Goal: Information Seeking & Learning: Understand process/instructions

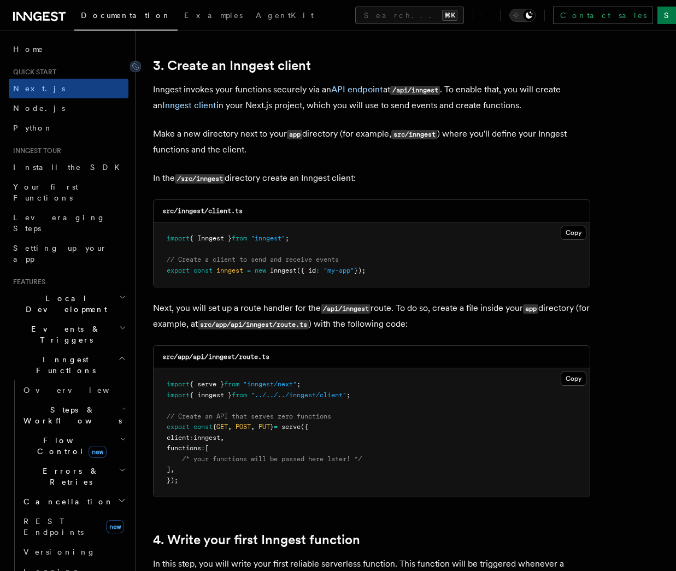
scroll to position [1282, 0]
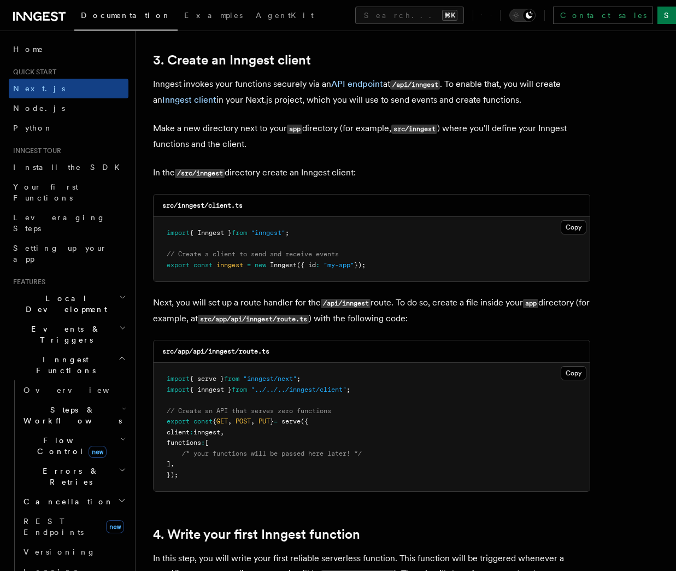
click at [122, 404] on icon "button" at bounding box center [124, 408] width 4 height 9
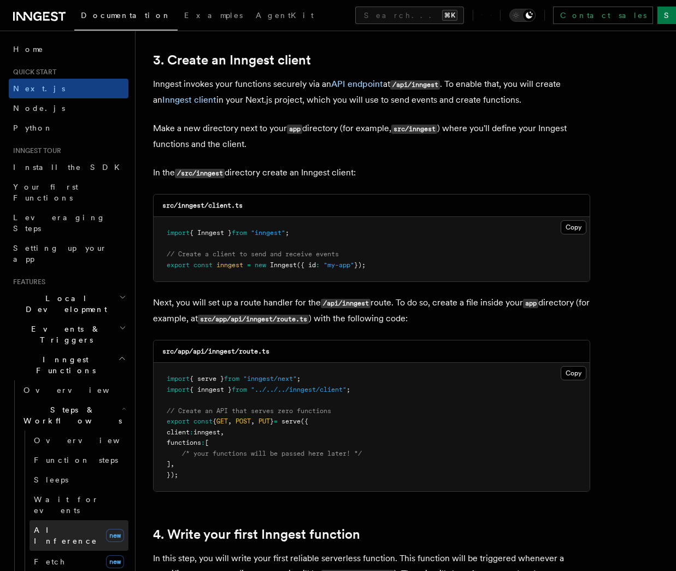
click at [52, 526] on span "AI Inference" at bounding box center [65, 536] width 63 height 20
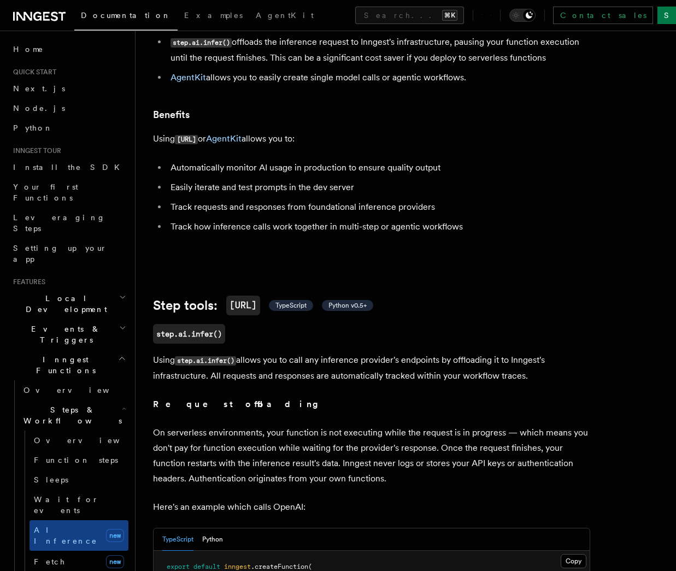
scroll to position [306, 0]
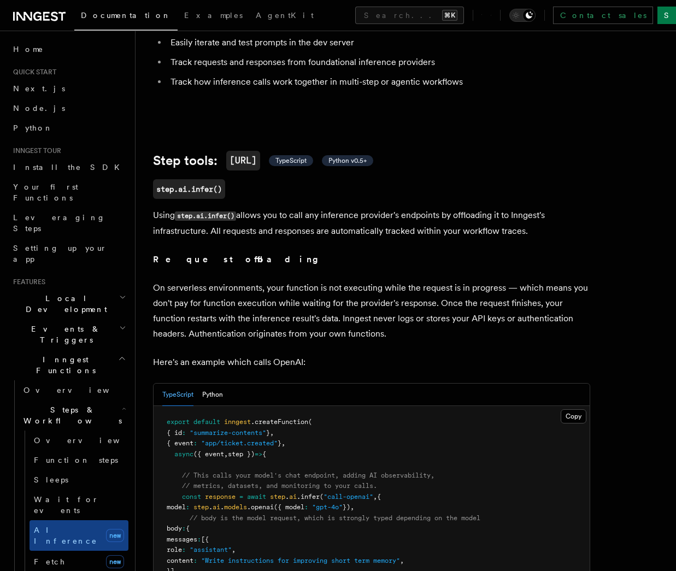
click at [242, 418] on span "inngest" at bounding box center [237, 422] width 27 height 8
drag, startPoint x: 242, startPoint y: 409, endPoint x: 272, endPoint y: 411, distance: 29.6
click at [243, 418] on span "inngest" at bounding box center [237, 422] width 27 height 8
click at [283, 418] on span ".createFunction" at bounding box center [279, 422] width 57 height 8
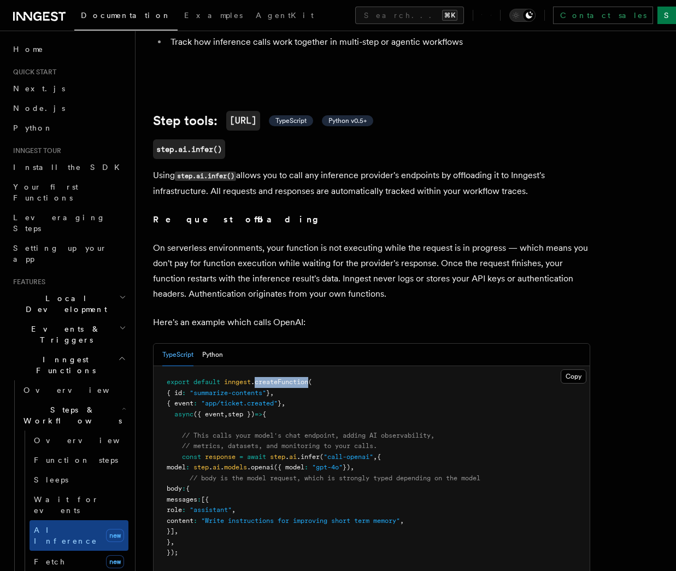
scroll to position [346, 0]
click at [209, 463] on span "step" at bounding box center [200, 467] width 15 height 8
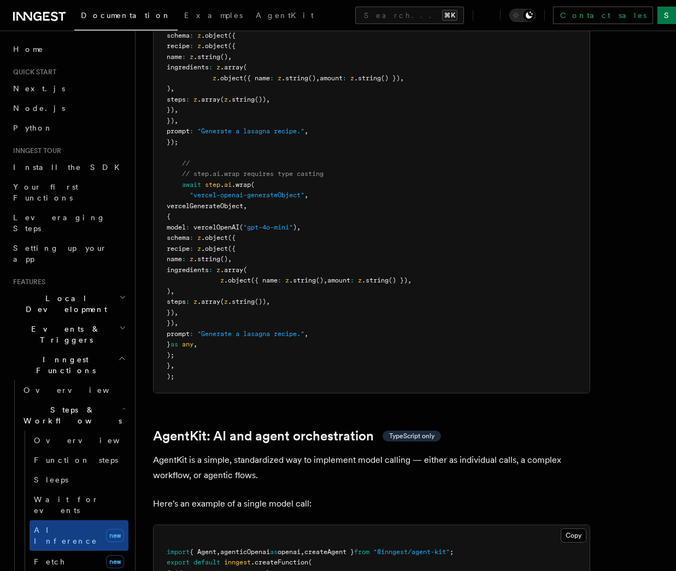
scroll to position [2920, 0]
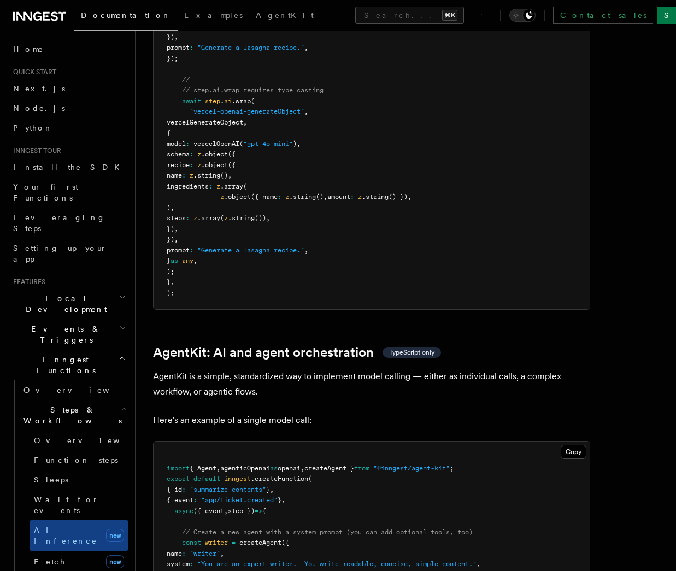
click at [168, 369] on p "AgentKit is a simple, standardized way to implement model calling — either as i…" at bounding box center [371, 384] width 437 height 31
click at [239, 369] on p "AgentKit is a simple, standardized way to implement model calling — either as i…" at bounding box center [371, 384] width 437 height 31
click at [322, 369] on p "AgentKit is a simple, standardized way to implement model calling — either as i…" at bounding box center [371, 384] width 437 height 31
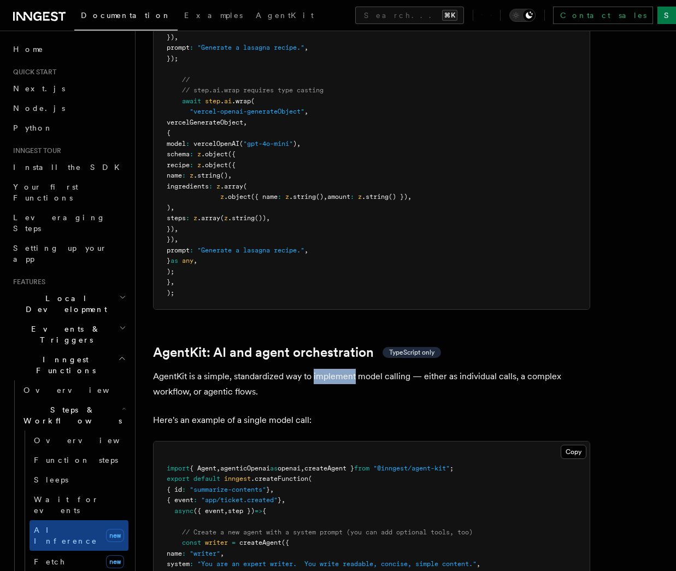
click at [322, 369] on p "AgentKit is a simple, standardized way to implement model calling — either as i…" at bounding box center [371, 384] width 437 height 31
click at [432, 369] on p "AgentKit is a simple, standardized way to implement model calling — either as i…" at bounding box center [371, 384] width 437 height 31
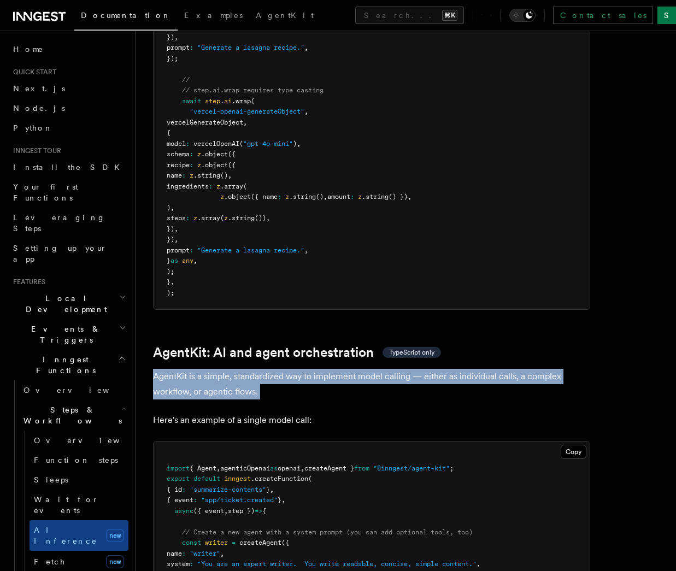
click at [432, 369] on p "AgentKit is a simple, standardized way to implement model calling — either as i…" at bounding box center [371, 384] width 437 height 31
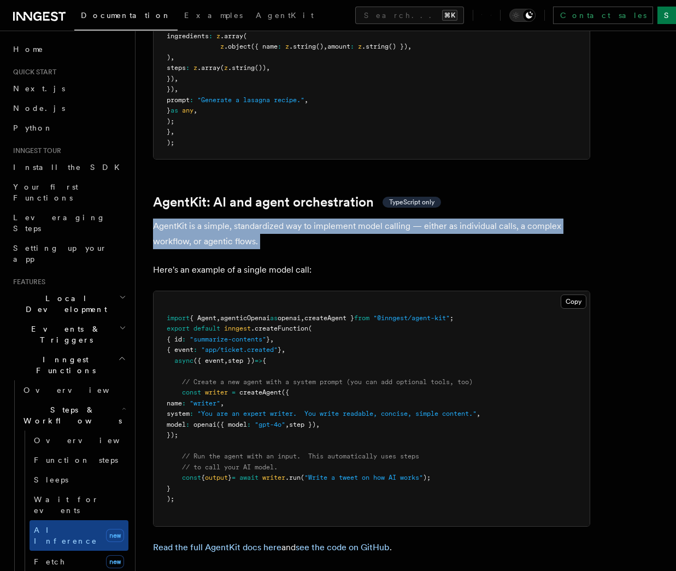
scroll to position [3072, 0]
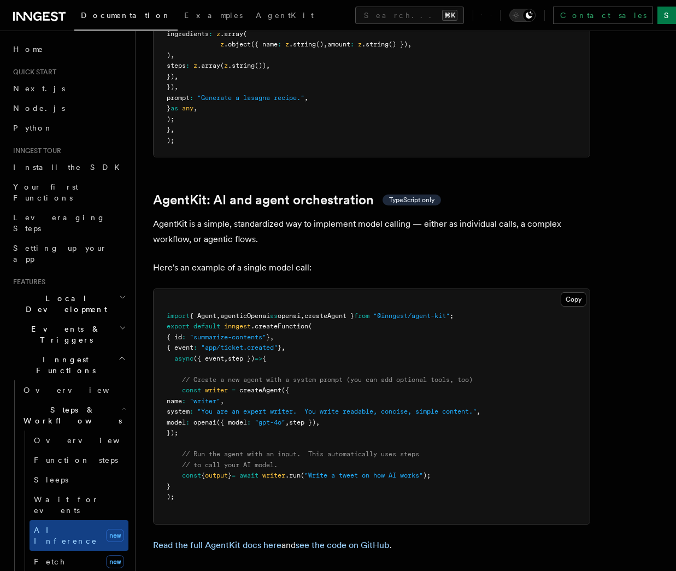
click at [430, 312] on span ""@inngest/agent-kit"" at bounding box center [411, 316] width 77 height 8
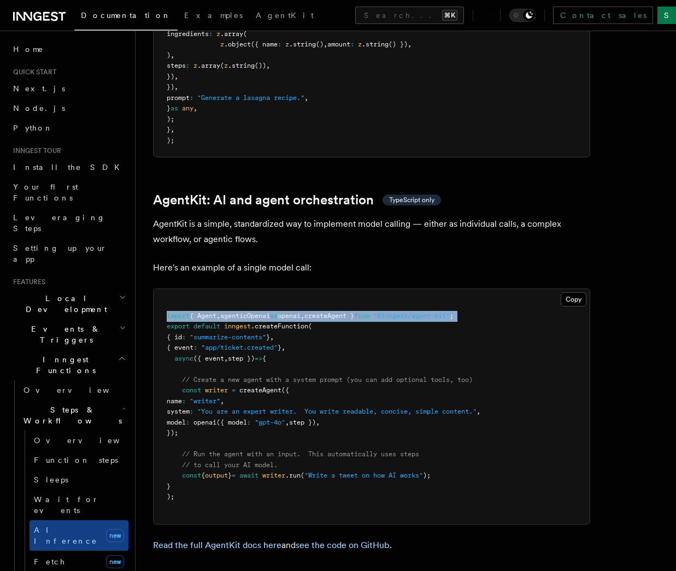
click at [430, 312] on span ""@inngest/agent-kit"" at bounding box center [411, 316] width 77 height 8
copy code "import { Agent , agenticOpenai as openai , createAgent } from "@inngest/agent-k…"
click at [250, 312] on span "agenticOpenai" at bounding box center [245, 316] width 50 height 8
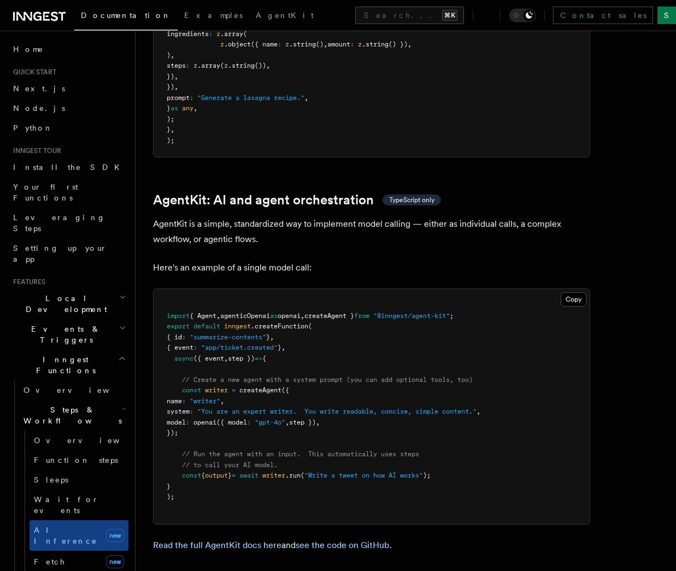
drag, startPoint x: 201, startPoint y: 380, endPoint x: 181, endPoint y: 330, distance: 53.7
click at [181, 330] on pre "import { Agent , agenticOpenai as openai , createAgent } from "@inngest/agent-k…" at bounding box center [372, 406] width 436 height 235
copy code "// Create a new agent with a system prompt (you can add optional tools, too) co…"
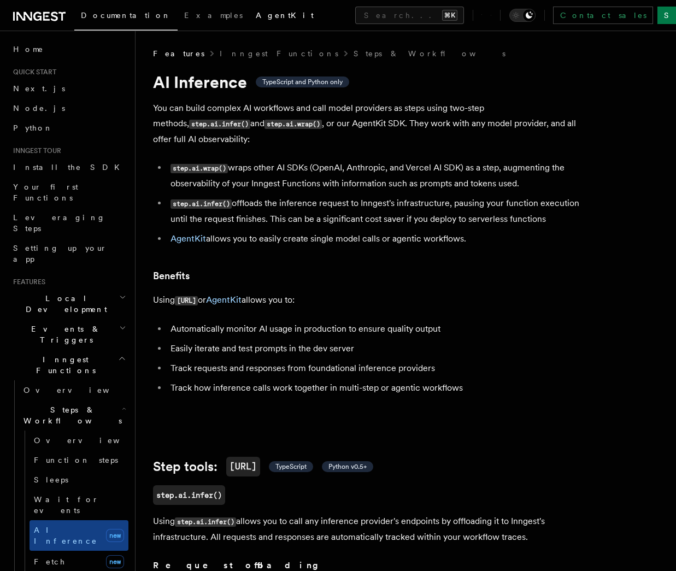
click at [256, 16] on span "AgentKit" at bounding box center [285, 15] width 58 height 9
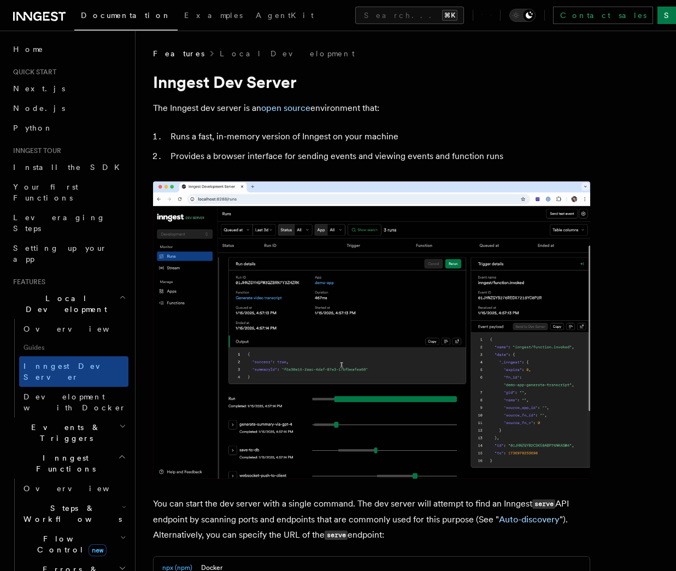
click at [187, 135] on li "Runs a fast, in-memory version of Inngest on your machine" at bounding box center [378, 136] width 423 height 15
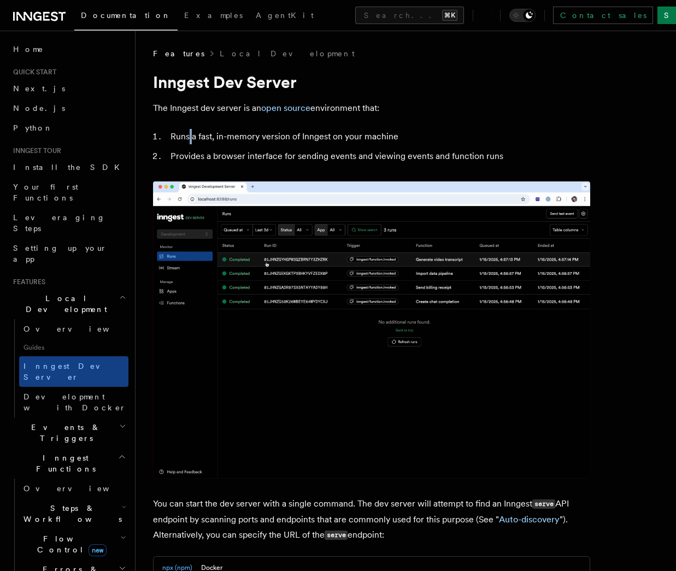
click at [187, 135] on li "Runs a fast, in-memory version of Inngest on your machine" at bounding box center [378, 136] width 423 height 15
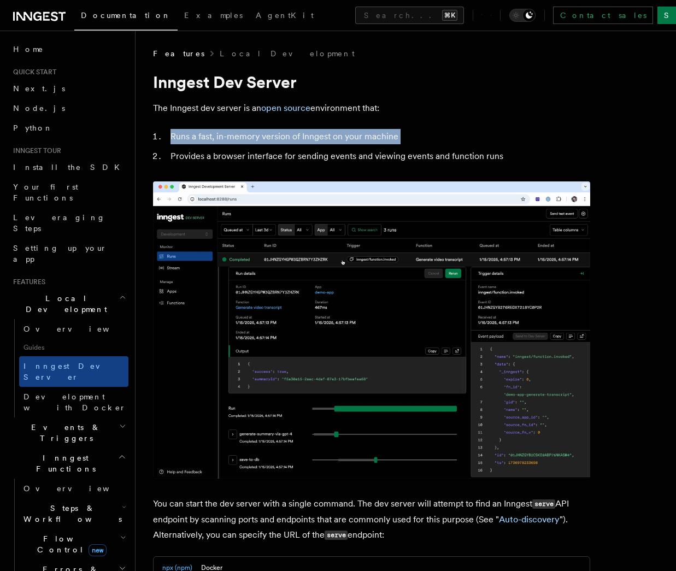
drag, startPoint x: 187, startPoint y: 135, endPoint x: 263, endPoint y: 208, distance: 105.1
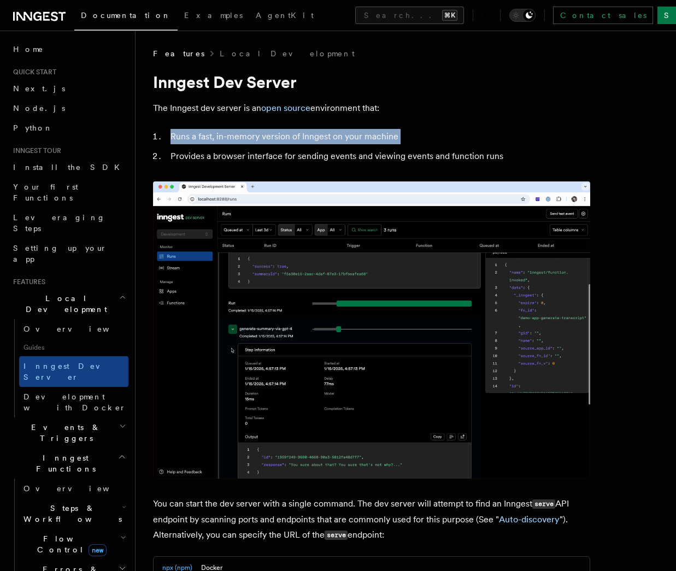
click at [187, 136] on li "Runs a fast, in-memory version of Inngest on your machine" at bounding box center [378, 136] width 423 height 15
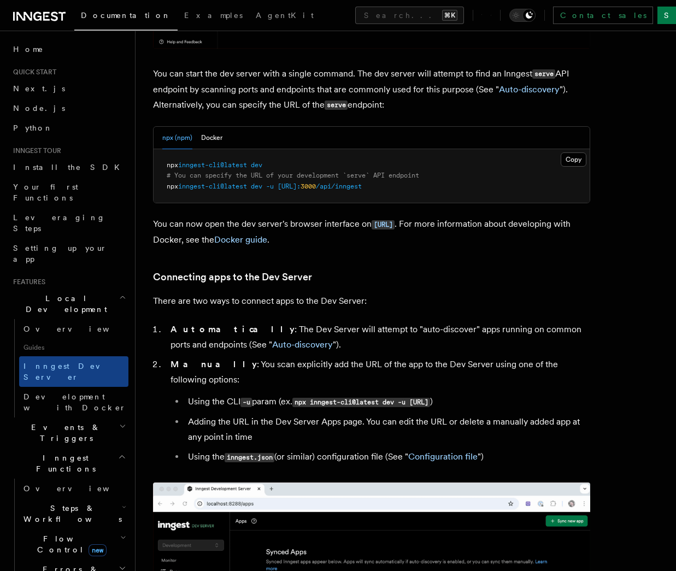
scroll to position [662, 0]
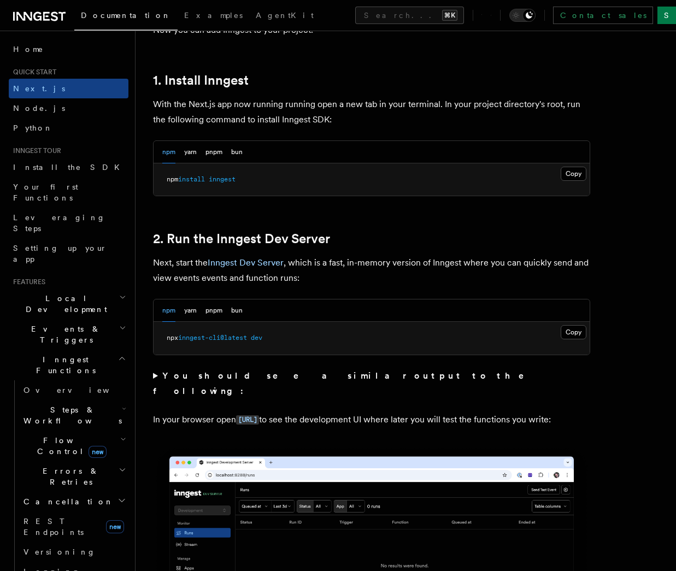
scroll to position [583, 0]
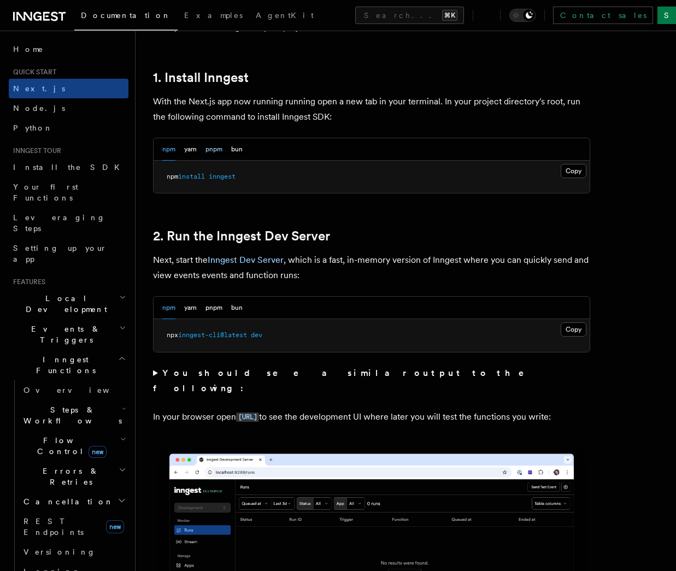
click at [218, 154] on button "pnpm" at bounding box center [213, 149] width 17 height 22
click at [568, 171] on button "Copy Copied" at bounding box center [574, 171] width 26 height 14
click at [253, 333] on span "inngest-cli@latest" at bounding box center [231, 335] width 69 height 8
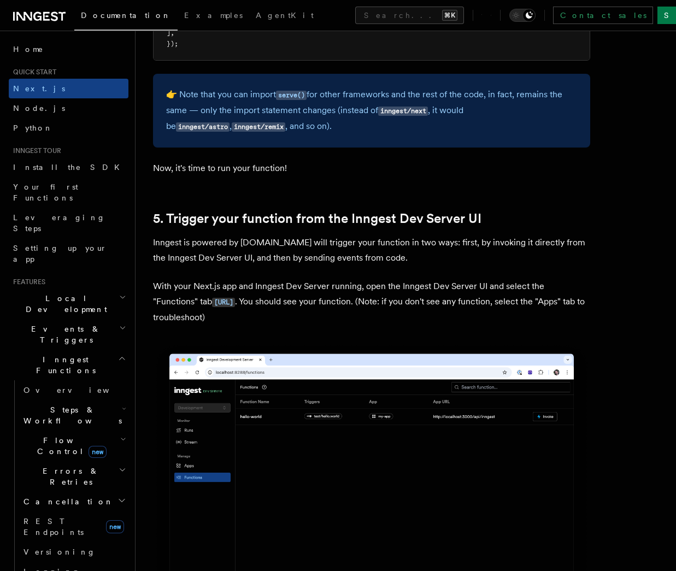
scroll to position [2399, 0]
